Goal: Register for event/course

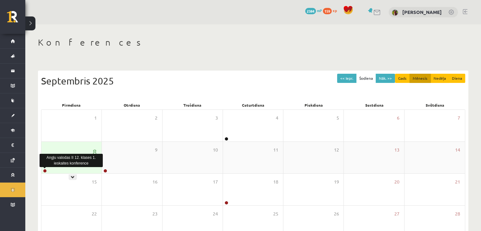
click at [45, 171] on link at bounding box center [45, 171] width 4 height 4
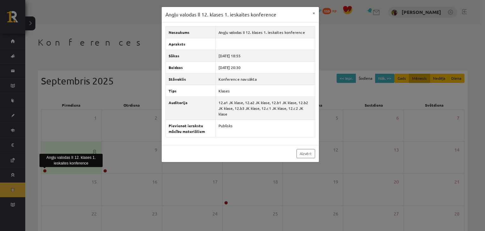
click at [294, 172] on div "Angļu valodas II 12. klases 1. ieskaites konference × Nosaukums Angļu valodas I…" at bounding box center [242, 115] width 485 height 231
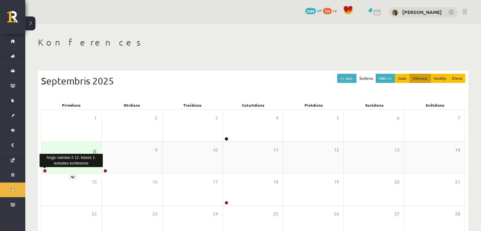
click at [44, 171] on link at bounding box center [45, 171] width 4 height 4
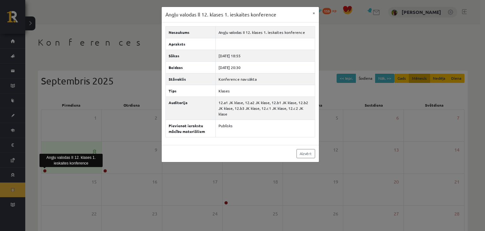
click at [117, 51] on div "Angļu valodas II 12. klases 1. ieskaites konference × Nosaukums Angļu valodas I…" at bounding box center [242, 115] width 485 height 231
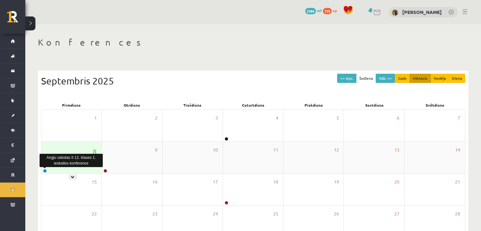
click at [45, 170] on link at bounding box center [45, 171] width 4 height 4
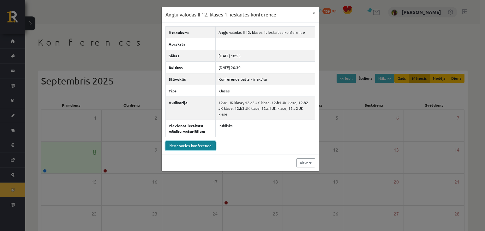
click at [181, 141] on link "Pievienoties konferencei" at bounding box center [191, 145] width 50 height 9
